Goal: Task Accomplishment & Management: Use online tool/utility

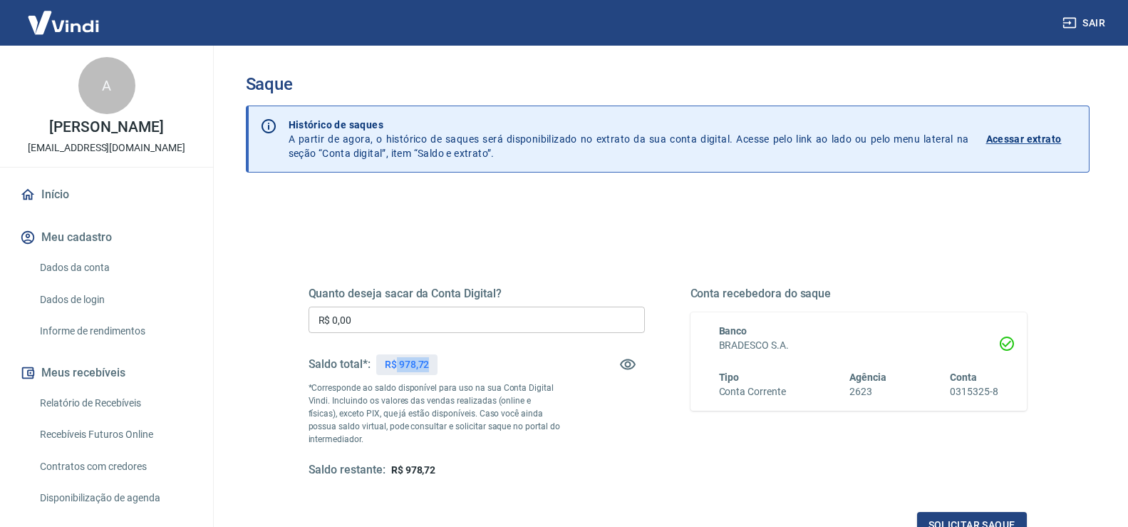
click at [436, 371] on div "R$ 978,72" at bounding box center [407, 364] width 62 height 21
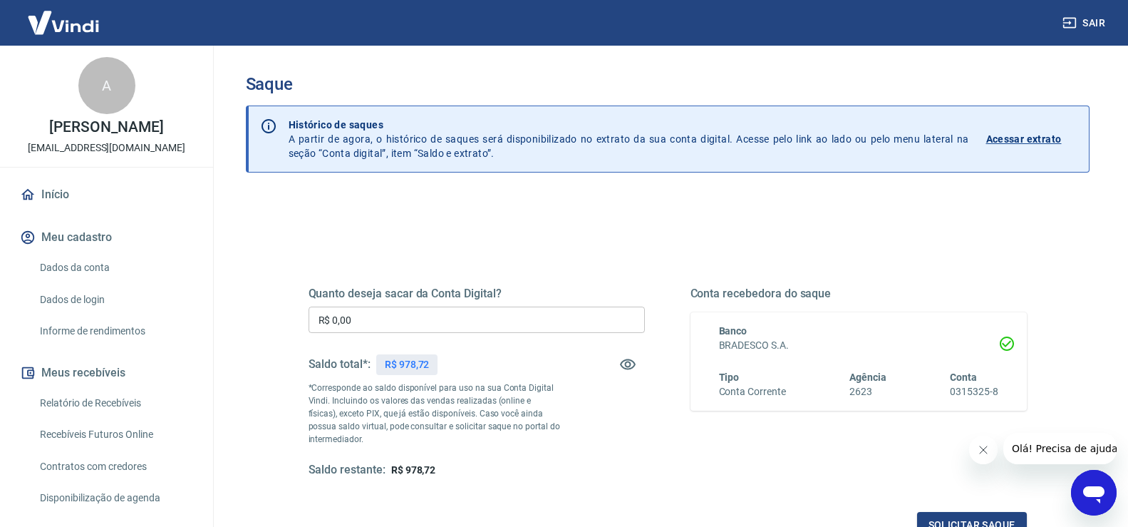
click at [535, 232] on div "Quanto deseja sacar da Conta Digital? R$ 0,00 ​ Saldo total*: R$ 978,72 *Corres…" at bounding box center [668, 389] width 753 height 331
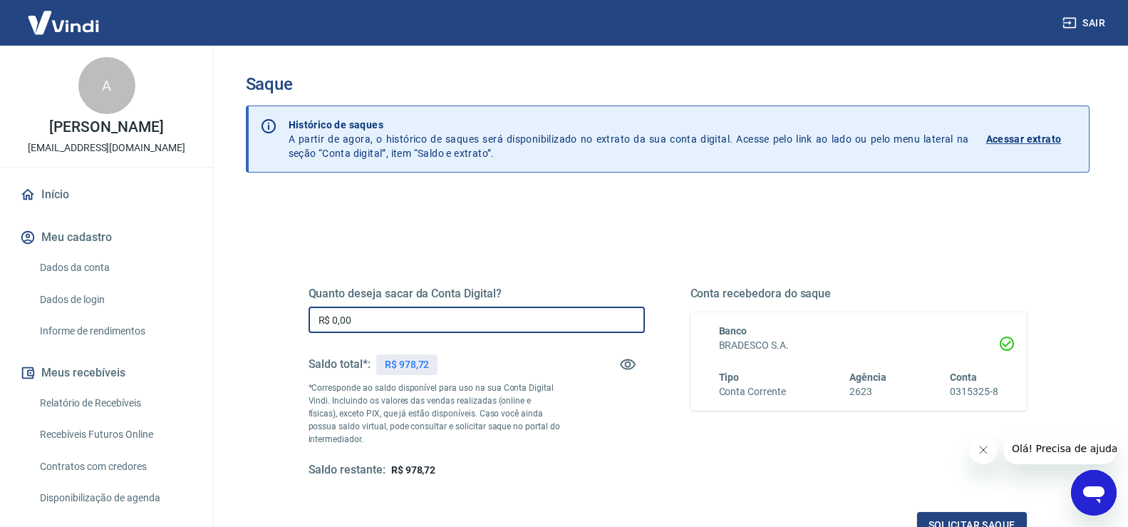
click at [473, 327] on input "R$ 0,00" at bounding box center [477, 320] width 336 height 26
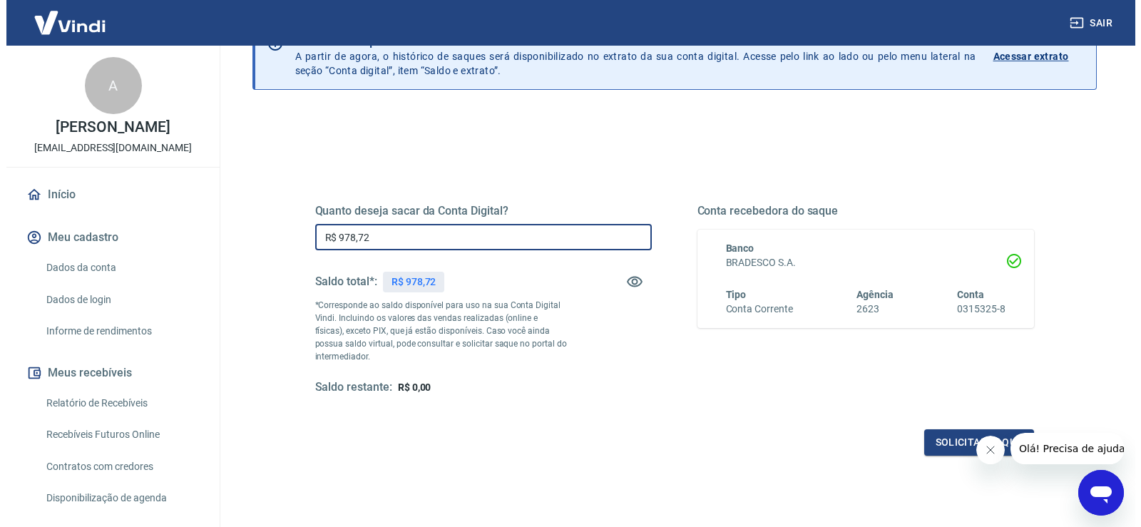
scroll to position [178, 0]
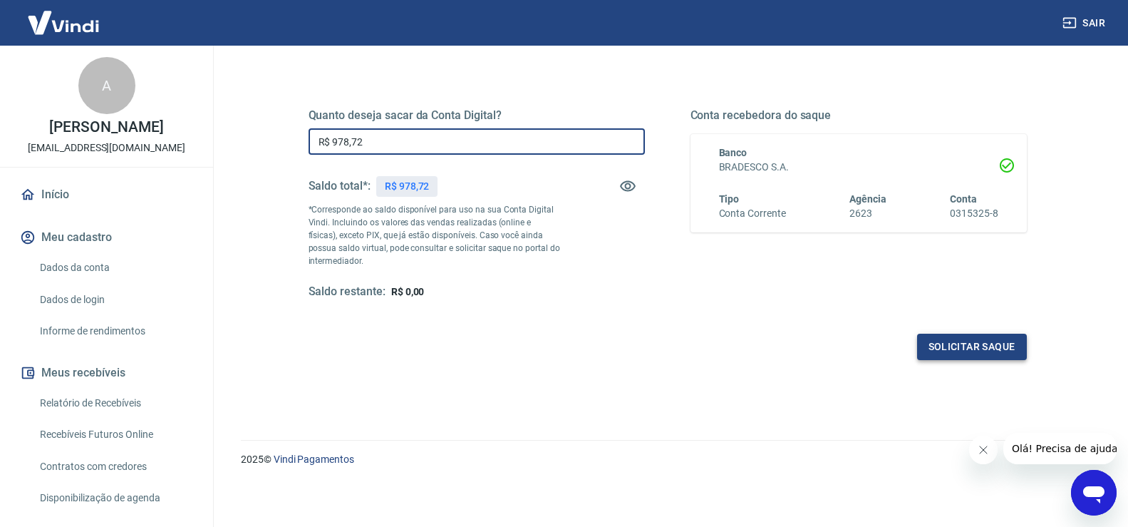
type input "R$ 978,72"
click at [941, 344] on button "Solicitar saque" at bounding box center [972, 347] width 110 height 26
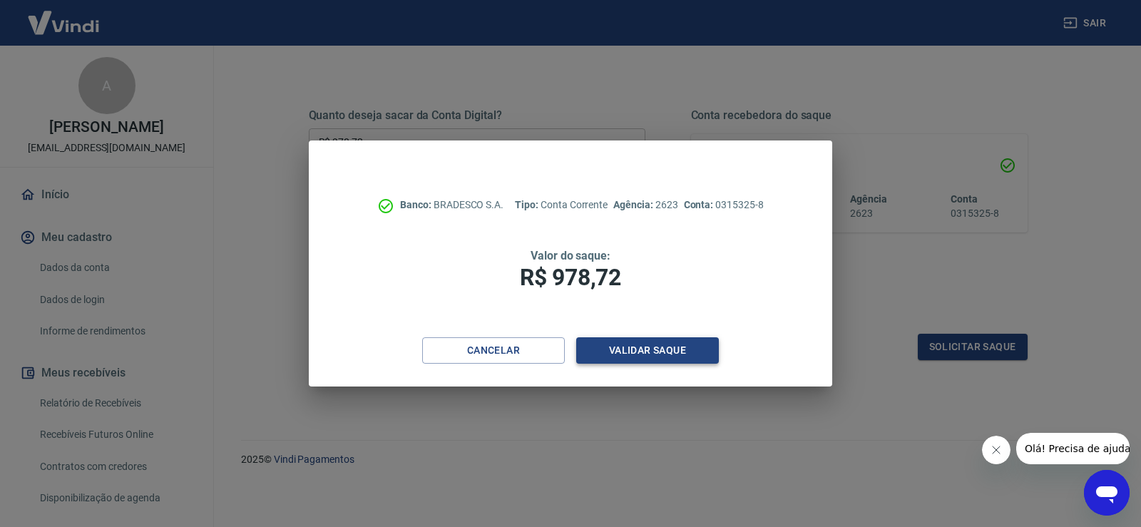
click at [596, 353] on button "Validar saque" at bounding box center [647, 350] width 143 height 26
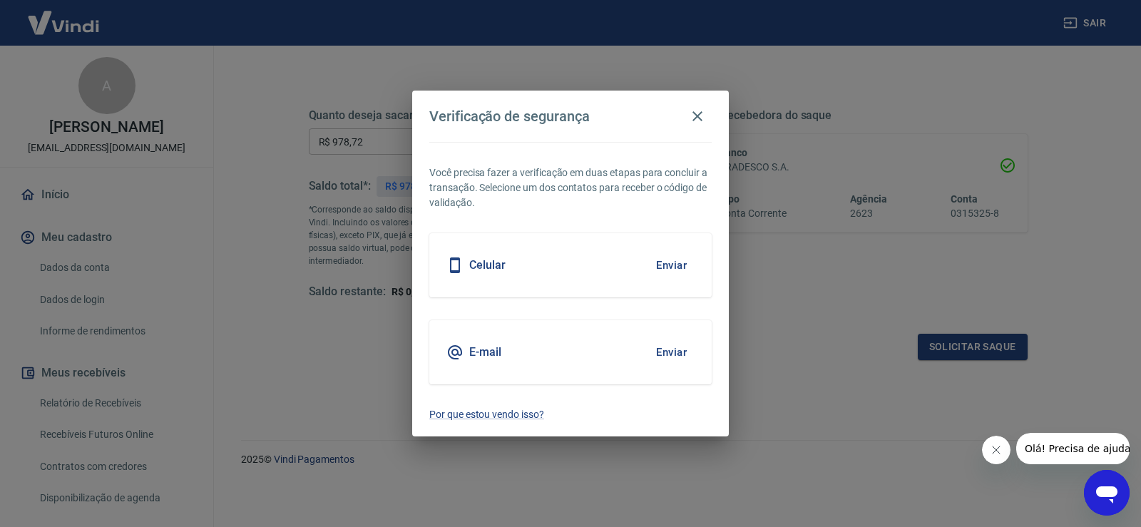
click at [662, 345] on button "Enviar" at bounding box center [671, 352] width 46 height 30
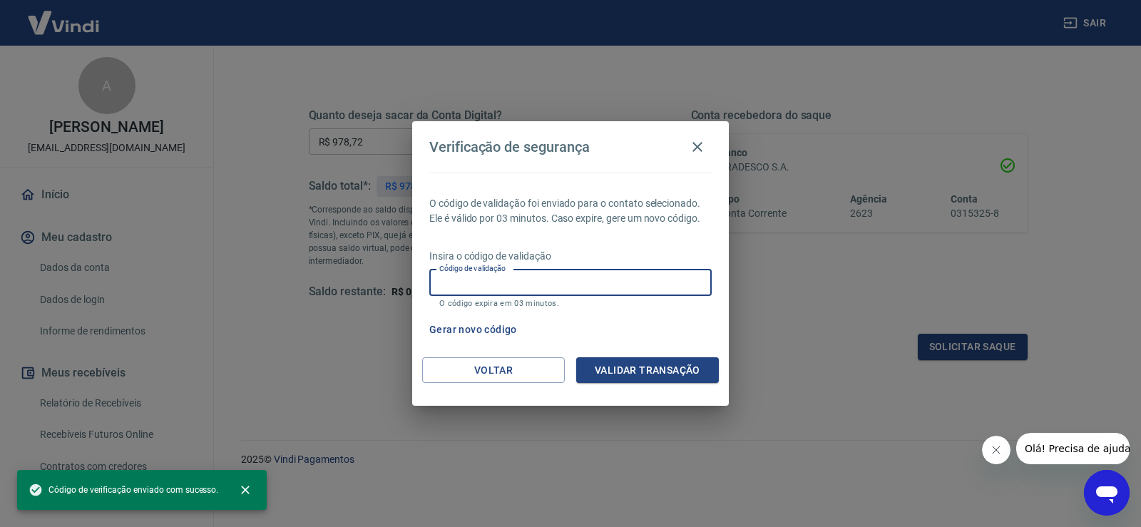
click at [571, 277] on input "Código de validação" at bounding box center [570, 282] width 282 height 26
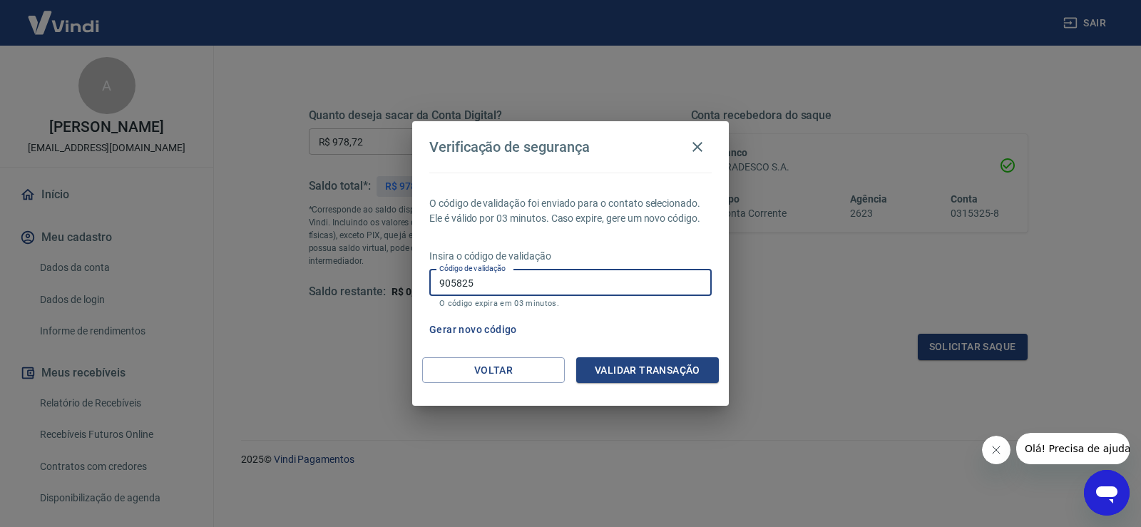
type input "905825"
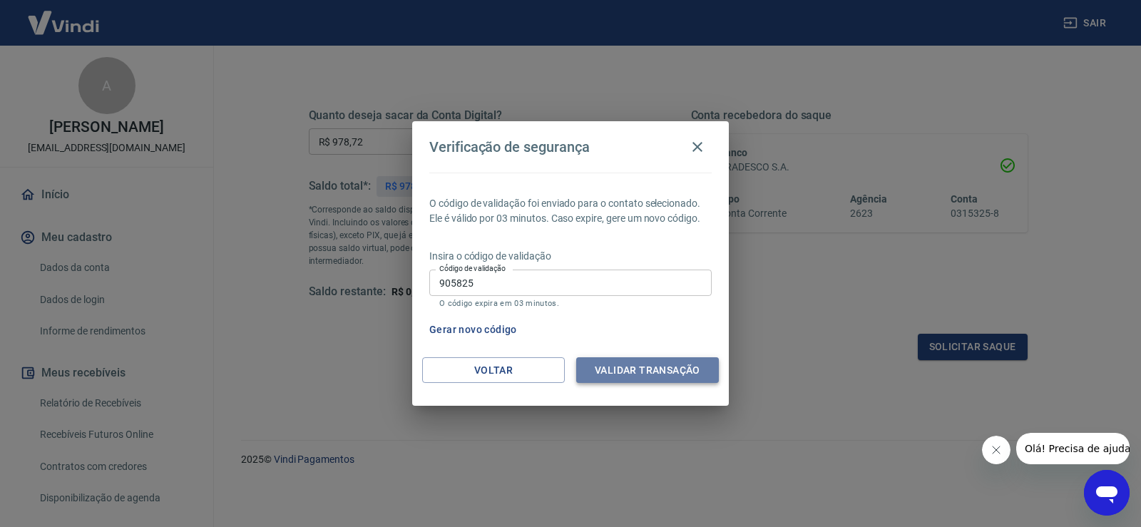
click at [642, 369] on button "Validar transação" at bounding box center [647, 370] width 143 height 26
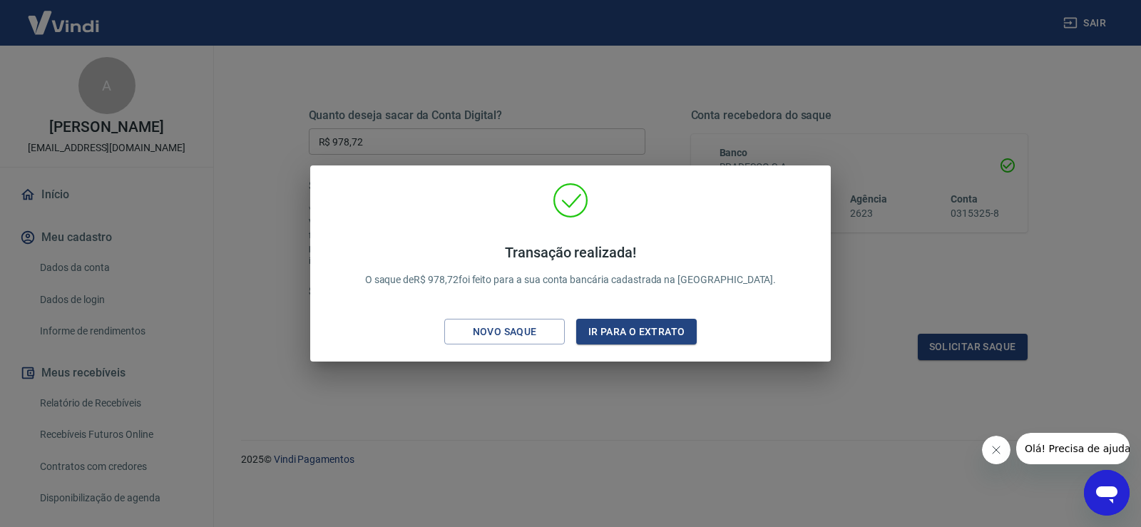
click at [562, 426] on div "Transação realizada! O saque de R$ 978,72 foi feito para a sua conta bancária c…" at bounding box center [570, 263] width 1141 height 527
